Goal: Task Accomplishment & Management: Use online tool/utility

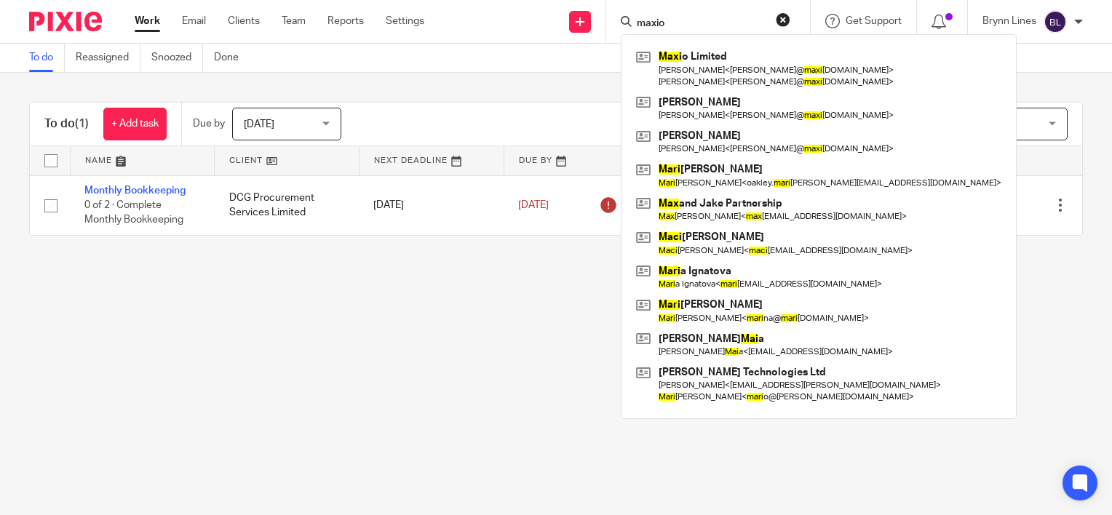
type input "maxio"
click button "submit" at bounding box center [0, 0] width 0 height 0
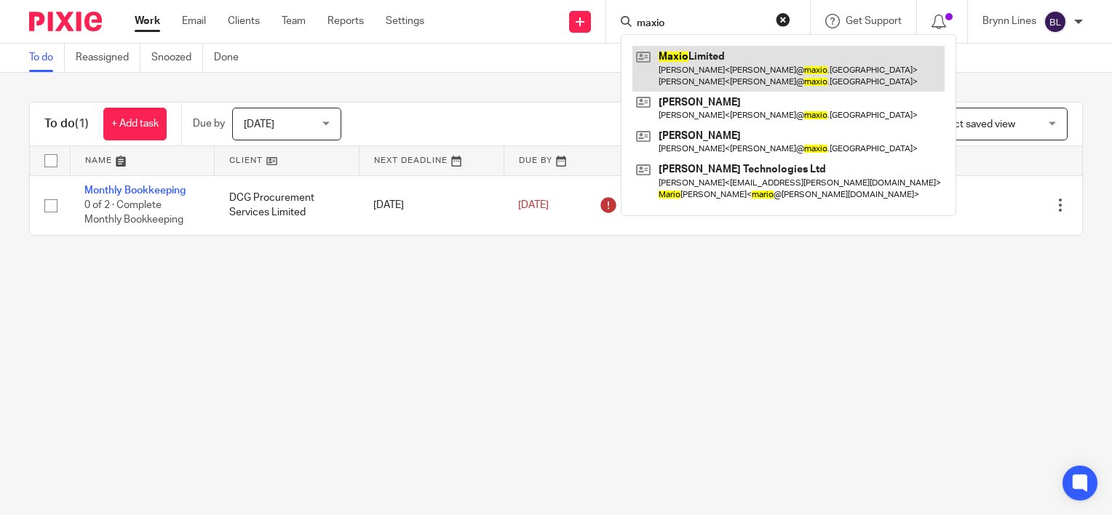
click at [648, 78] on link at bounding box center [788, 68] width 312 height 45
click at [655, 70] on link at bounding box center [788, 68] width 312 height 45
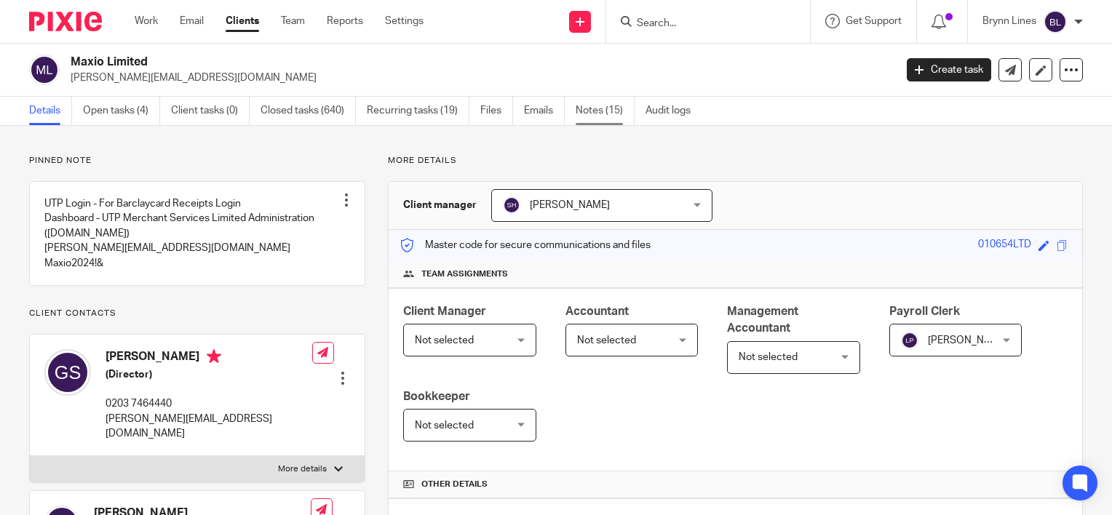
click at [592, 114] on link "Notes (15)" at bounding box center [605, 111] width 59 height 28
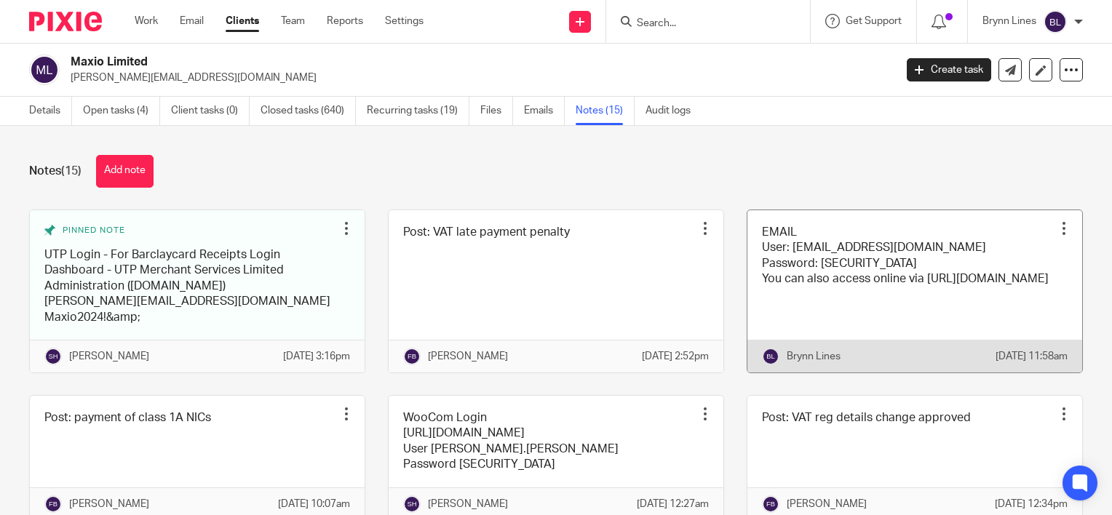
click at [810, 291] on link at bounding box center [914, 291] width 335 height 162
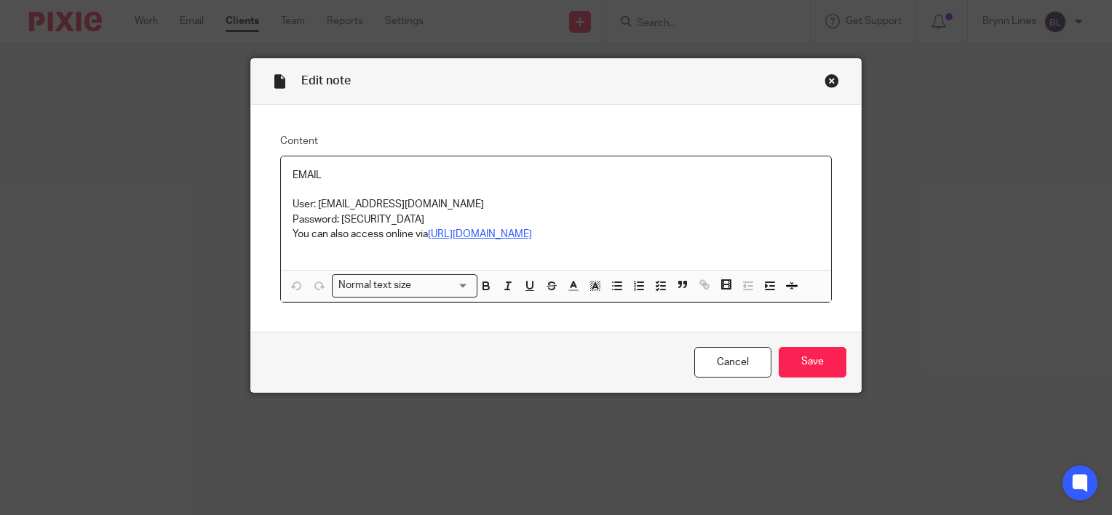
click at [365, 223] on p "Password: [SECURITY_DATA]" at bounding box center [556, 220] width 527 height 15
click at [469, 233] on u "https://outlook.office.com" at bounding box center [480, 234] width 104 height 10
click at [469, 234] on u "https://outlook.office.com" at bounding box center [480, 234] width 104 height 10
click at [469, 238] on u "https://outlook.office.com" at bounding box center [480, 234] width 104 height 10
click at [437, 255] on link "https://outlook.office.com" at bounding box center [420, 262] width 104 height 15
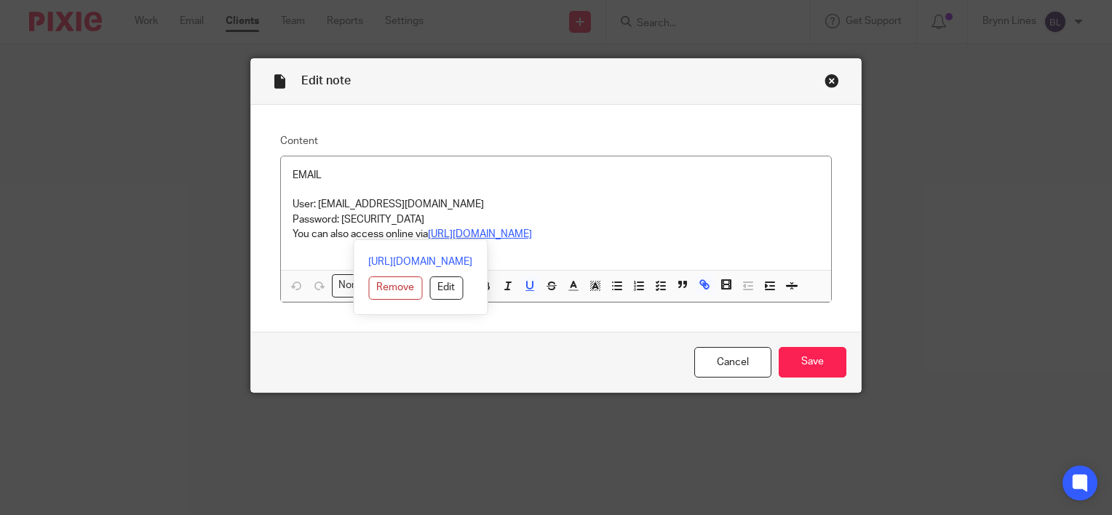
click at [521, 170] on p "EMAIL" at bounding box center [556, 175] width 527 height 15
drag, startPoint x: 337, startPoint y: 215, endPoint x: 434, endPoint y: 219, distance: 96.9
click at [434, 219] on p "Password: K*333793590560ah" at bounding box center [556, 220] width 527 height 15
copy p "K*333793590560ah"
